Goal: Information Seeking & Learning: Learn about a topic

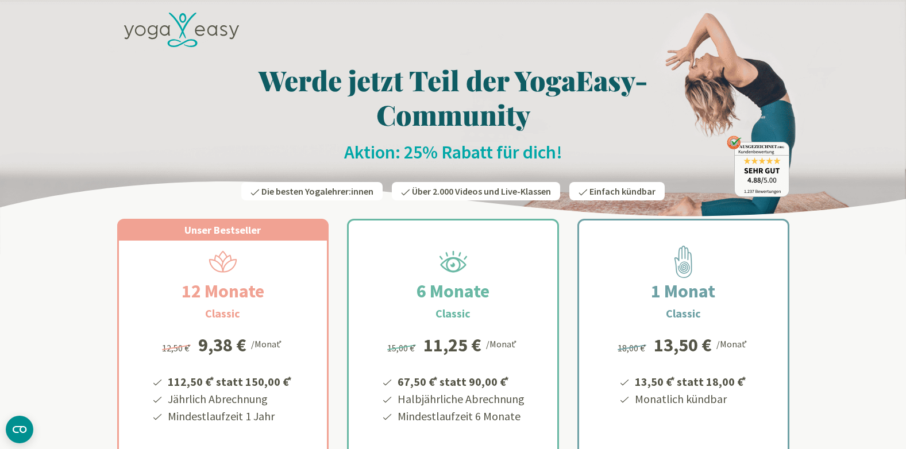
drag, startPoint x: 846, startPoint y: 2, endPoint x: 570, endPoint y: 67, distance: 283.4
click at [570, 67] on h1 "Werde jetzt Teil der YogaEasy-Community" at bounding box center [453, 97] width 672 height 69
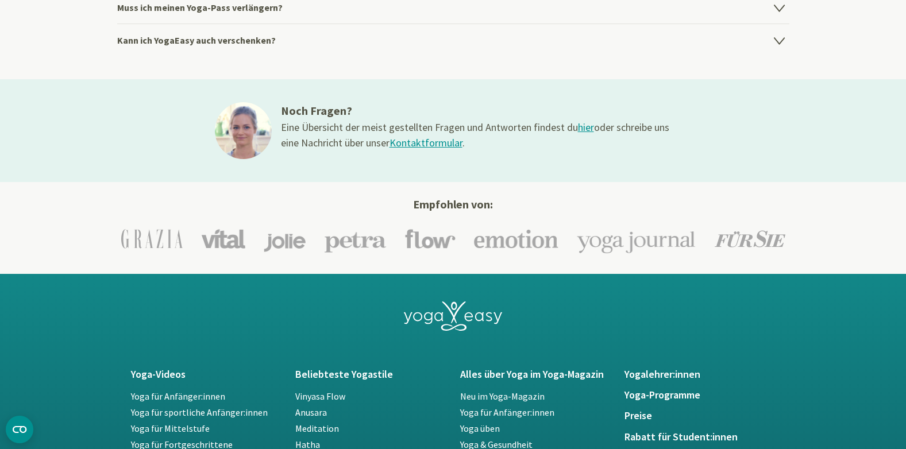
scroll to position [1608, 0]
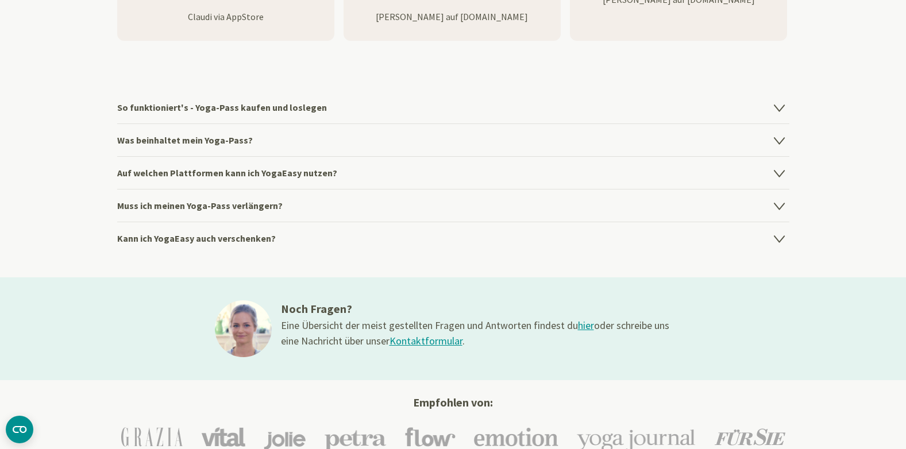
drag, startPoint x: 522, startPoint y: 211, endPoint x: 394, endPoint y: 246, distance: 132.4
click at [394, 246] on h4 "Kann ich YogaEasy auch verschenken?" at bounding box center [453, 238] width 672 height 33
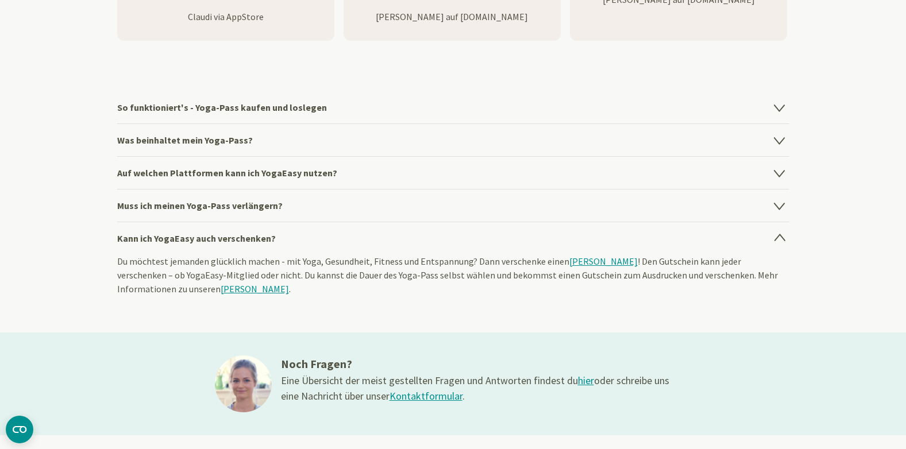
click at [242, 140] on h4 "Was beinhaltet mein Yoga-Pass?" at bounding box center [453, 139] width 672 height 33
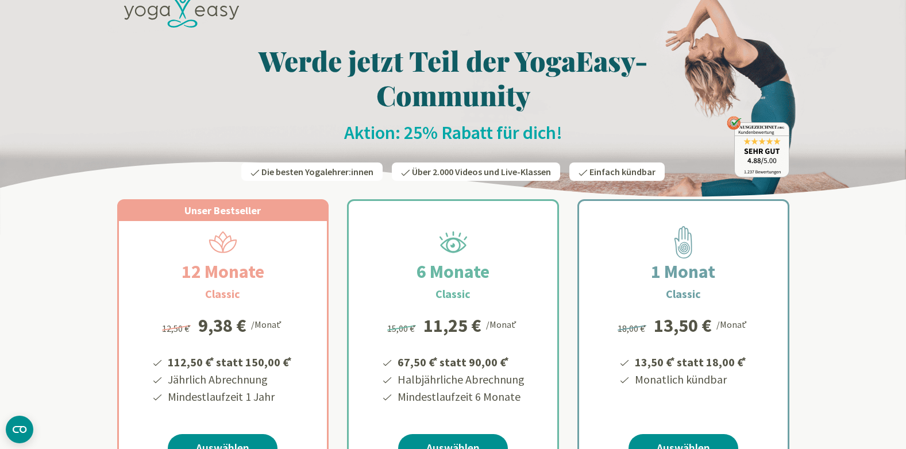
scroll to position [0, 0]
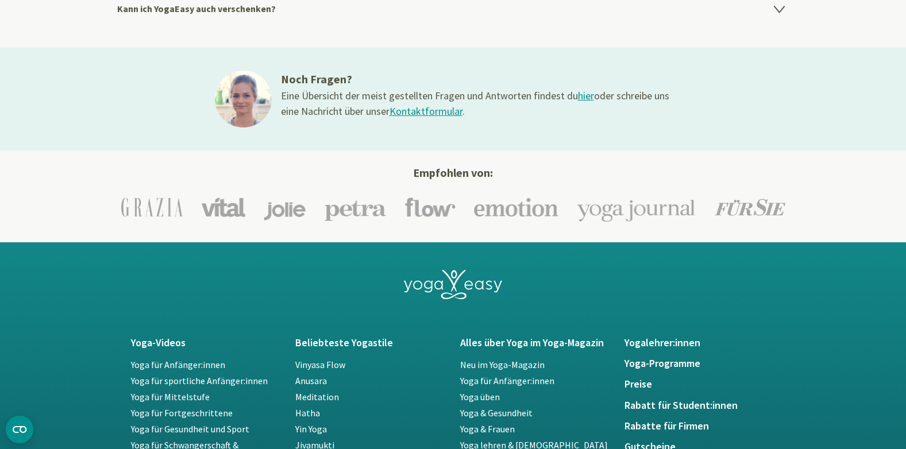
scroll to position [2125, 0]
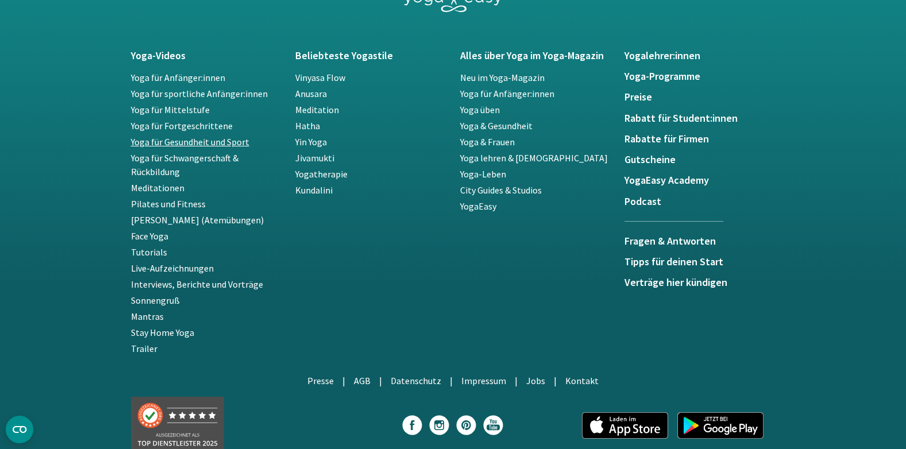
click at [198, 140] on link "Yoga für Gesundheit und Sport" at bounding box center [190, 141] width 118 height 11
click at [313, 142] on link "Yin Yoga" at bounding box center [311, 141] width 32 height 11
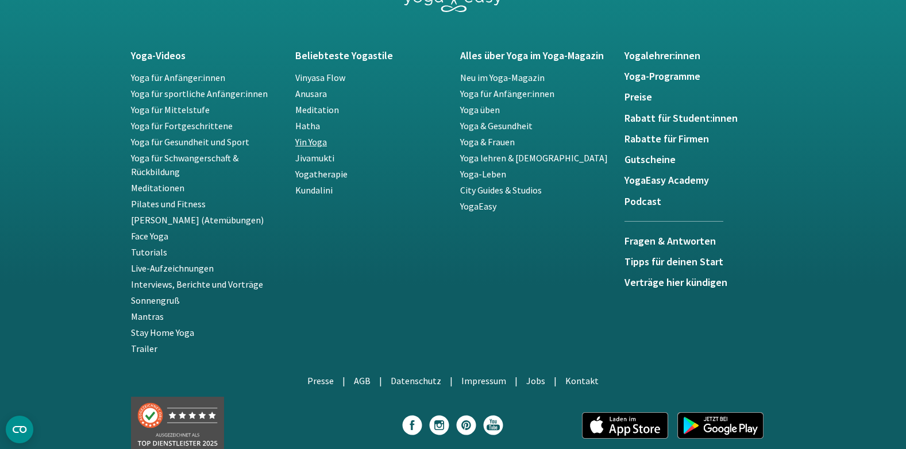
click at [313, 142] on link "Yin Yoga" at bounding box center [311, 141] width 32 height 11
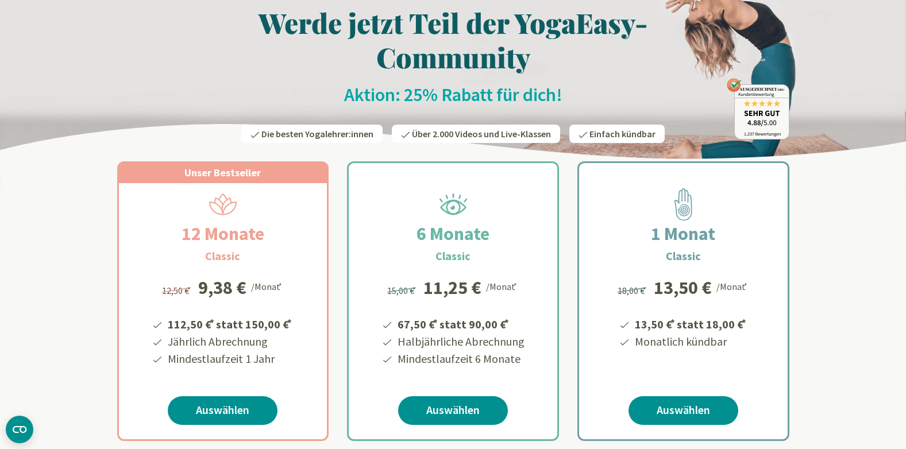
scroll to position [0, 0]
